Goal: Task Accomplishment & Management: Manage account settings

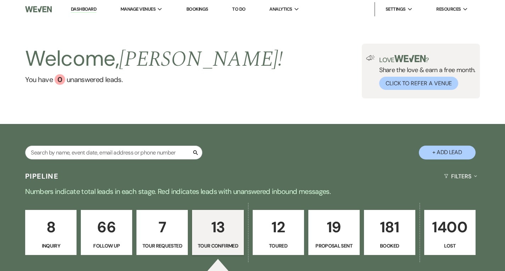
select select "4"
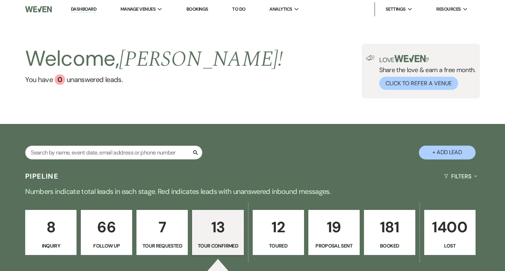
select select "4"
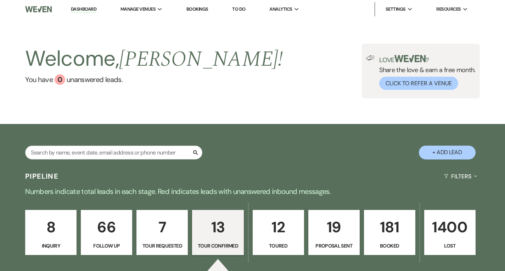
select select "4"
